Goal: Find specific page/section: Find specific page/section

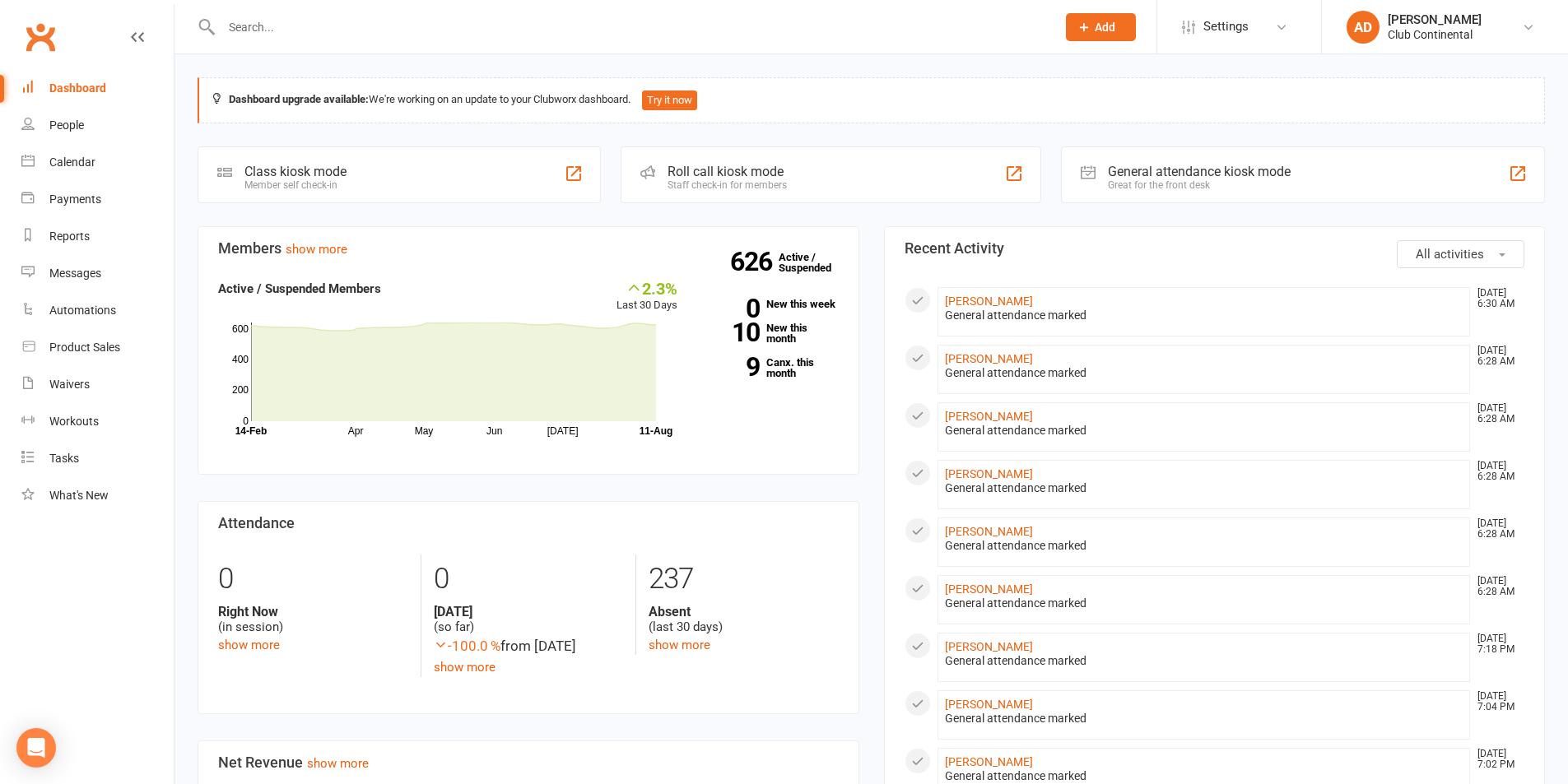
click at [339, 33] on input "text" at bounding box center [630, 27] width 828 height 23
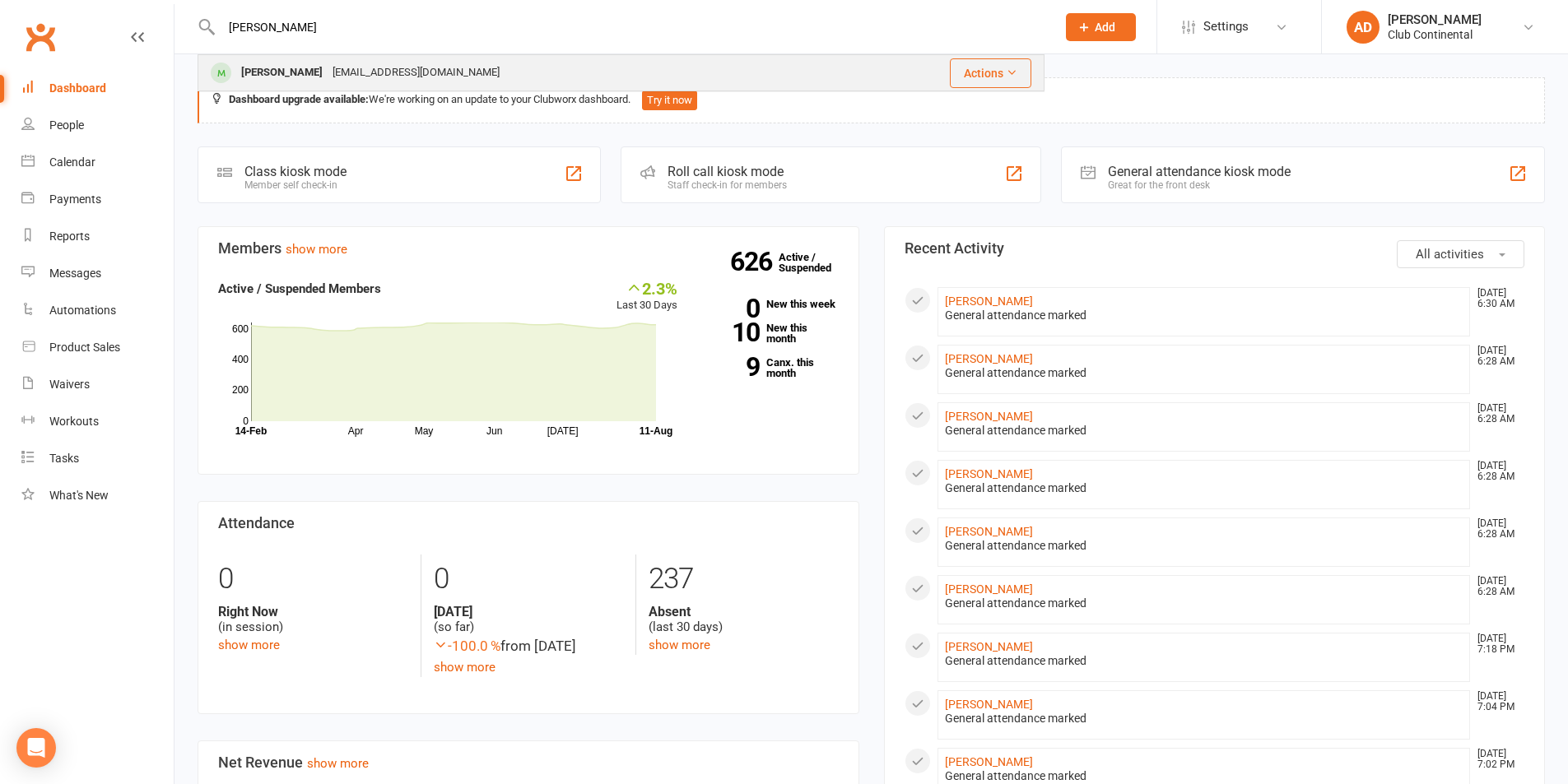
type input "gallo"
click at [345, 69] on div "donnagallop@ymail.com" at bounding box center [415, 73] width 177 height 24
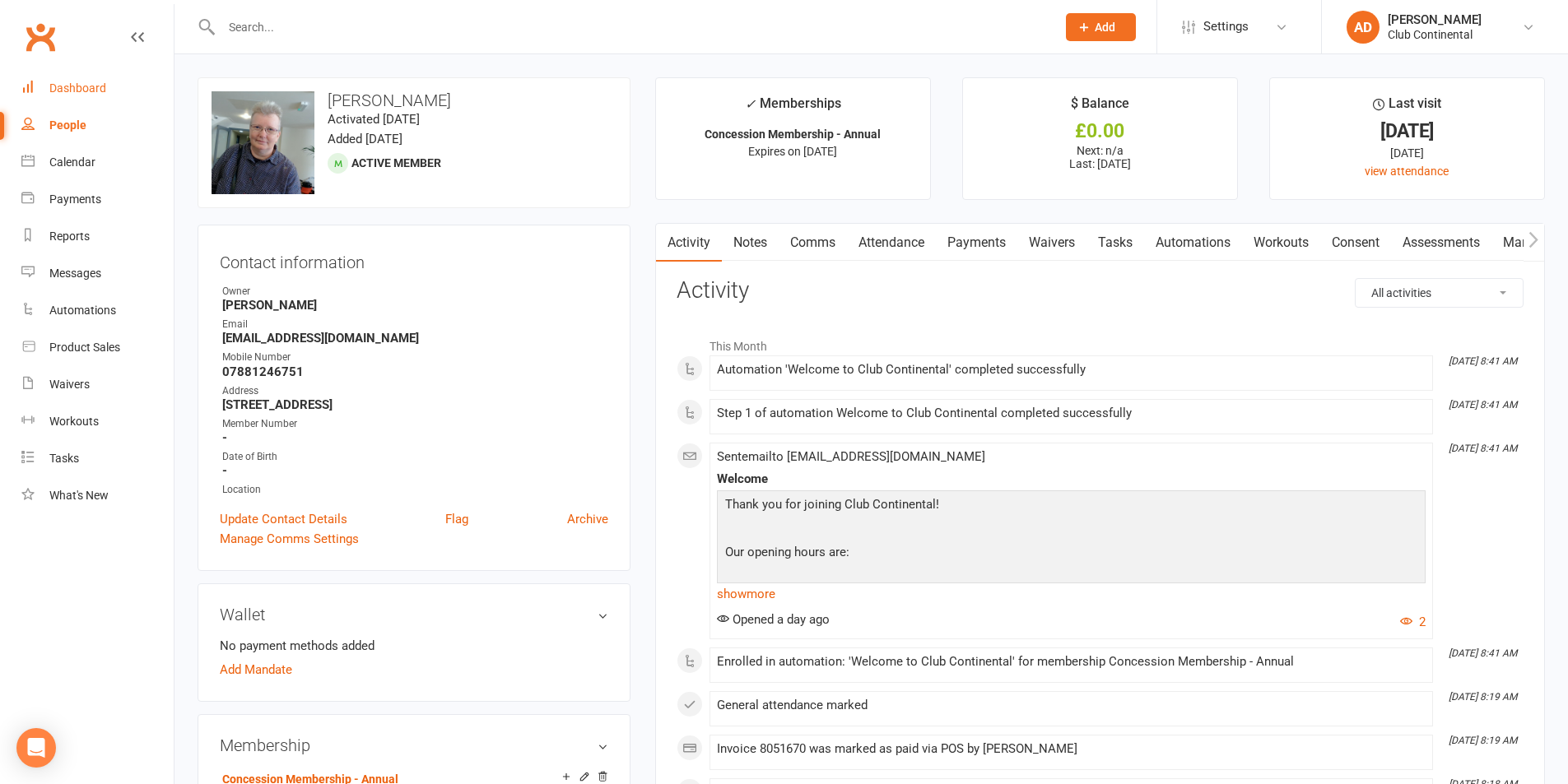
click at [83, 82] on div "Dashboard" at bounding box center [77, 88] width 57 height 14
